Goal: Find specific page/section: Find specific page/section

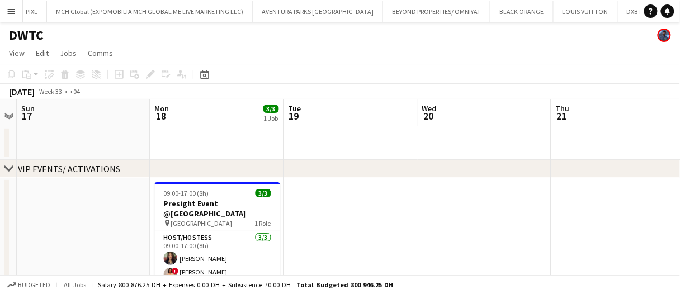
click at [332, 143] on app-date-cell at bounding box center [351, 143] width 134 height 34
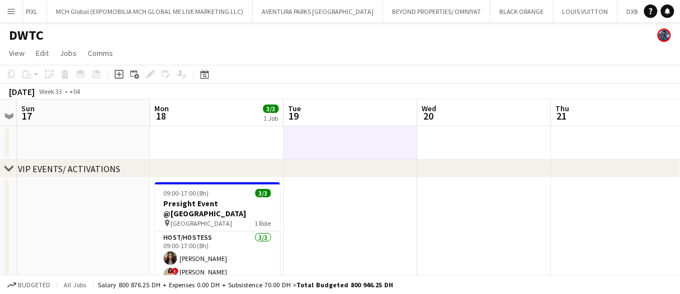
click at [335, 139] on app-date-cell at bounding box center [351, 143] width 134 height 34
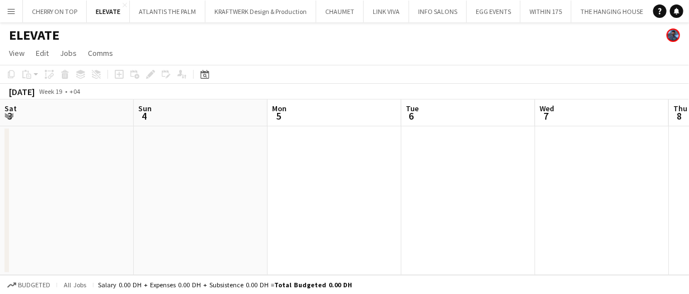
scroll to position [0, 384]
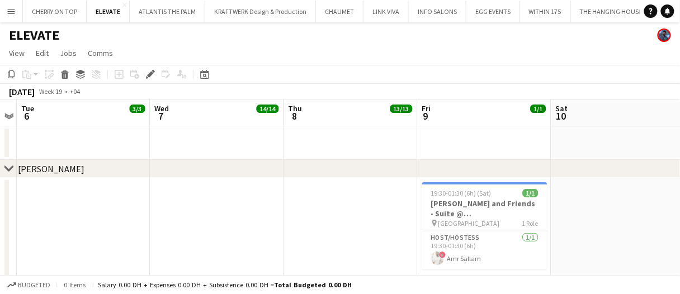
drag, startPoint x: 3, startPoint y: 10, endPoint x: 29, endPoint y: 29, distance: 32.0
click at [3, 10] on button "Menu" at bounding box center [11, 11] width 22 height 22
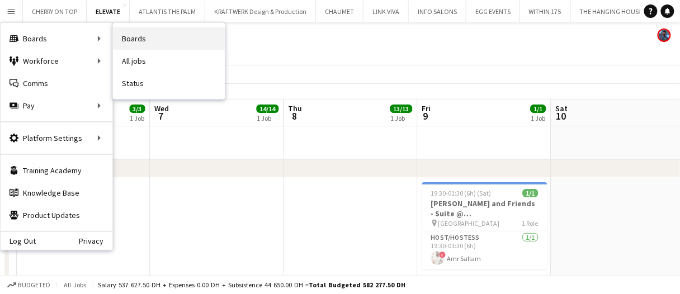
click at [133, 41] on link "Boards" at bounding box center [169, 38] width 112 height 22
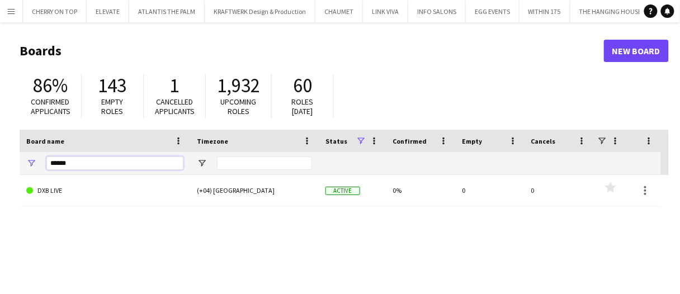
drag, startPoint x: 90, startPoint y: 162, endPoint x: 29, endPoint y: 162, distance: 61.0
click at [29, 163] on div "******" at bounding box center [105, 163] width 171 height 22
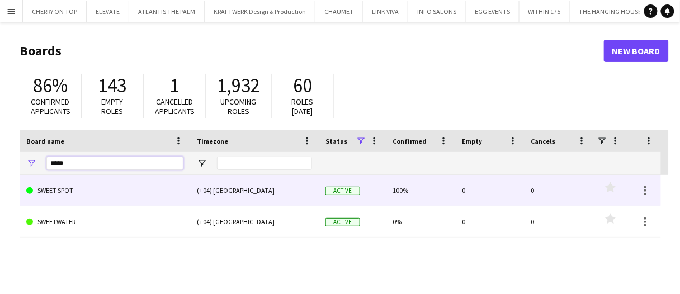
type input "*****"
click at [101, 194] on link "SWEET SPOT" at bounding box center [104, 190] width 157 height 31
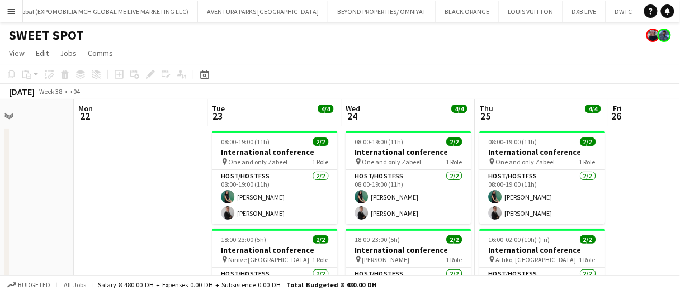
scroll to position [0, 471]
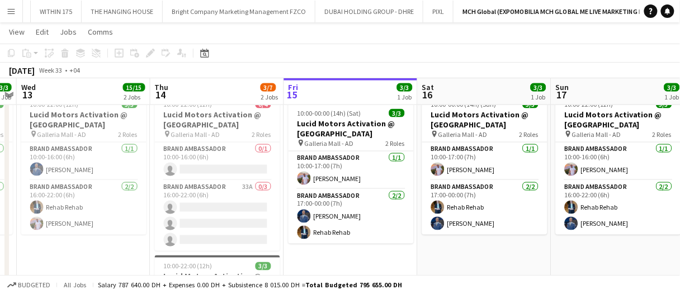
scroll to position [349, 0]
